Goal: Communication & Community: Answer question/provide support

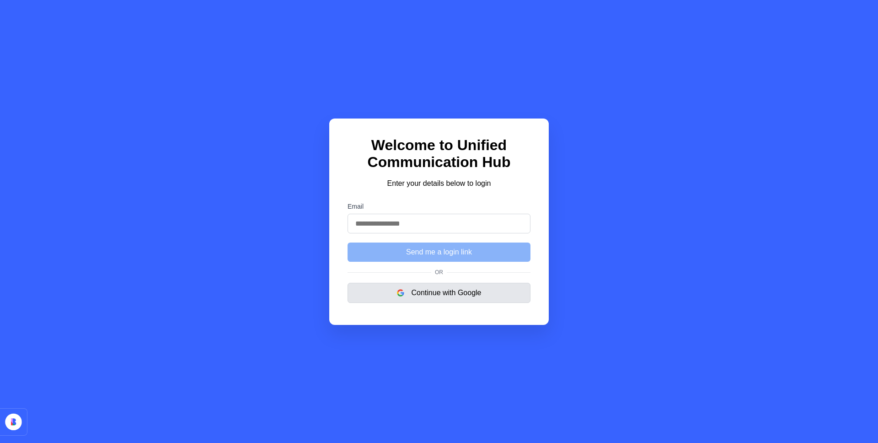
click at [429, 294] on button "Continue with Google" at bounding box center [439, 293] width 183 height 20
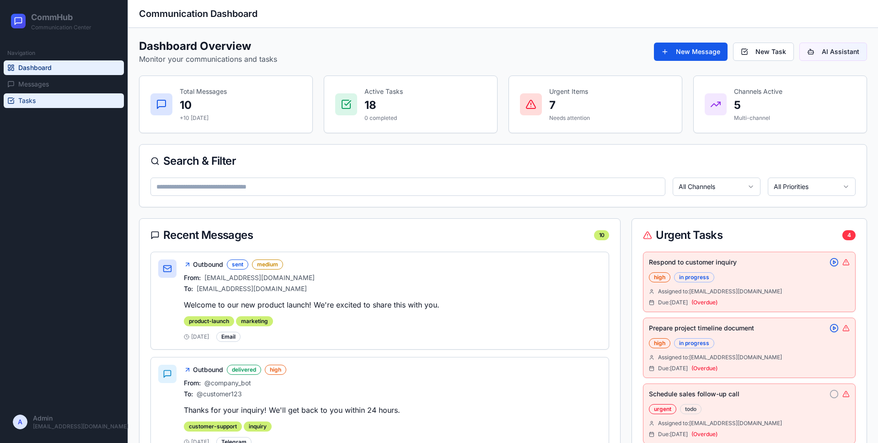
click at [73, 95] on link "Tasks" at bounding box center [64, 100] width 120 height 15
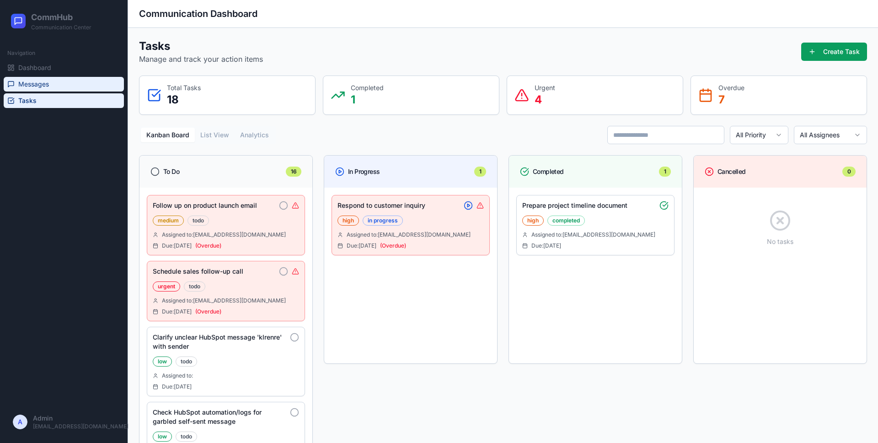
click at [64, 88] on link "Messages" at bounding box center [64, 84] width 120 height 15
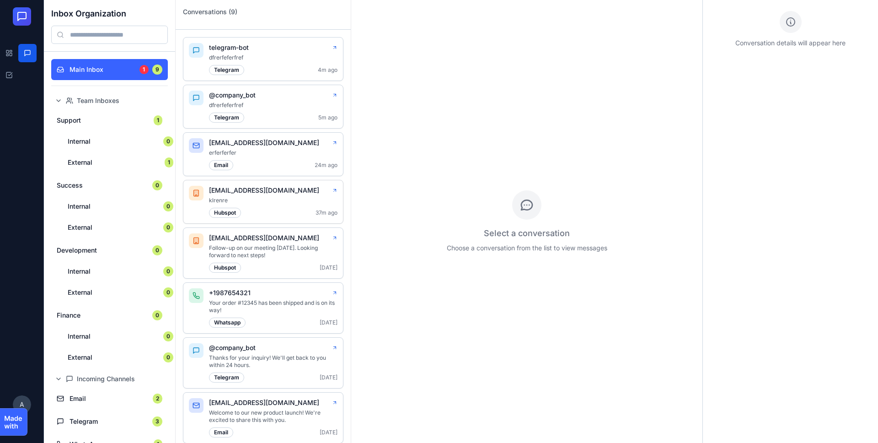
click at [251, 193] on p "admin@mediafuse.org" at bounding box center [264, 190] width 110 height 9
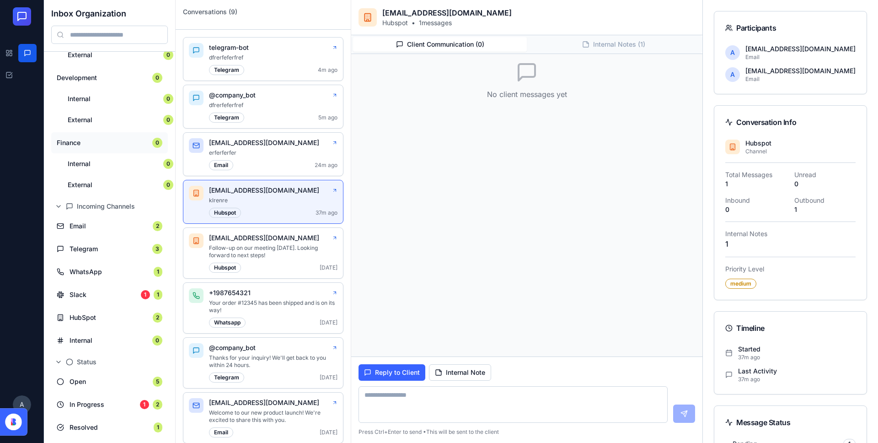
scroll to position [175, 0]
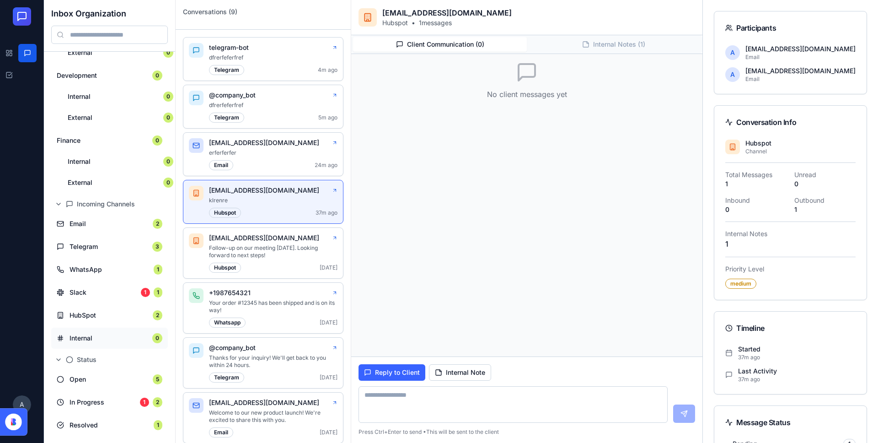
click at [100, 338] on span "Internal" at bounding box center [108, 337] width 77 height 9
